Goal: Information Seeking & Learning: Understand process/instructions

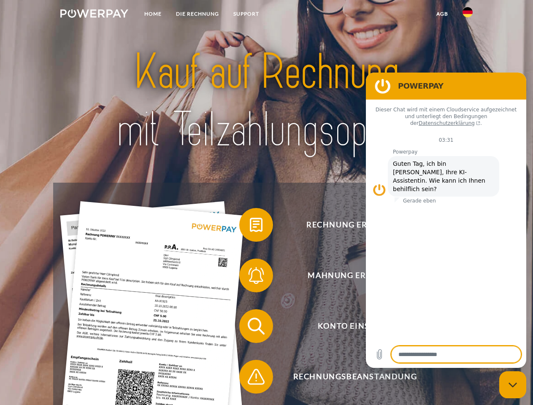
click at [94, 15] on img at bounding box center [94, 13] width 68 height 8
click at [467, 15] on img at bounding box center [467, 12] width 10 height 10
click at [442, 14] on link "agb" at bounding box center [442, 13] width 26 height 15
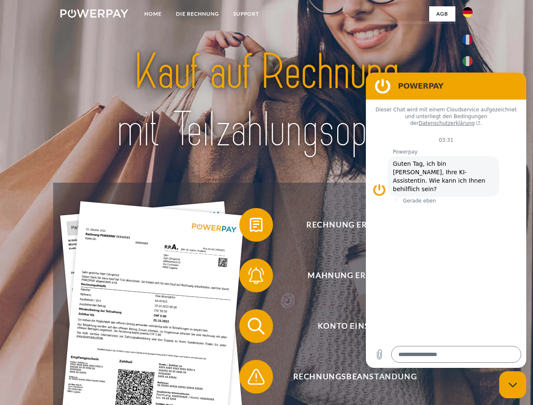
click at [250, 227] on span at bounding box center [243, 225] width 42 height 42
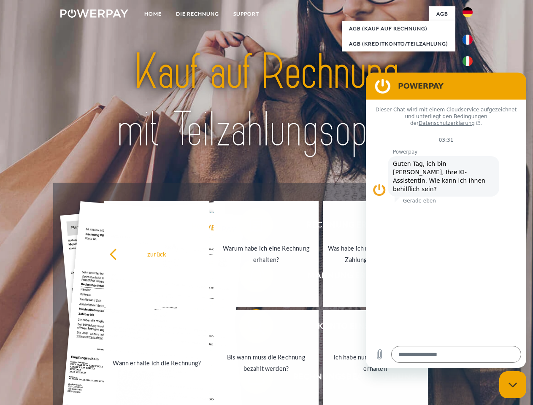
click at [250, 277] on div "zurück Warum habe ich eine Rechnung erhalten? Was habe ich noch offen, ist mein…" at bounding box center [266, 309] width 341 height 218
click at [250, 328] on link "Bis wann muss die Rechnung bezahlt werden?" at bounding box center [265, 362] width 105 height 105
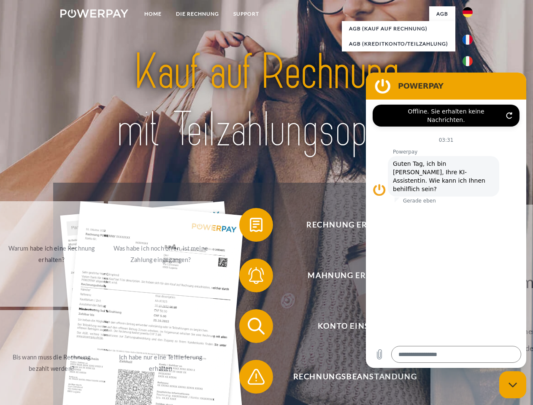
click at [250, 378] on span at bounding box center [243, 377] width 42 height 42
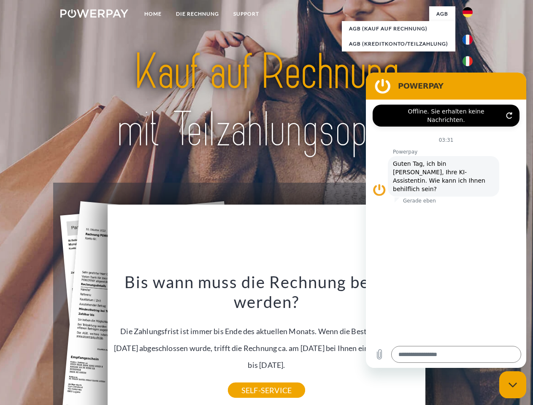
click at [513, 385] on icon "Messaging-Fenster schließen" at bounding box center [512, 384] width 9 height 5
type textarea "*"
